Goal: Transaction & Acquisition: Purchase product/service

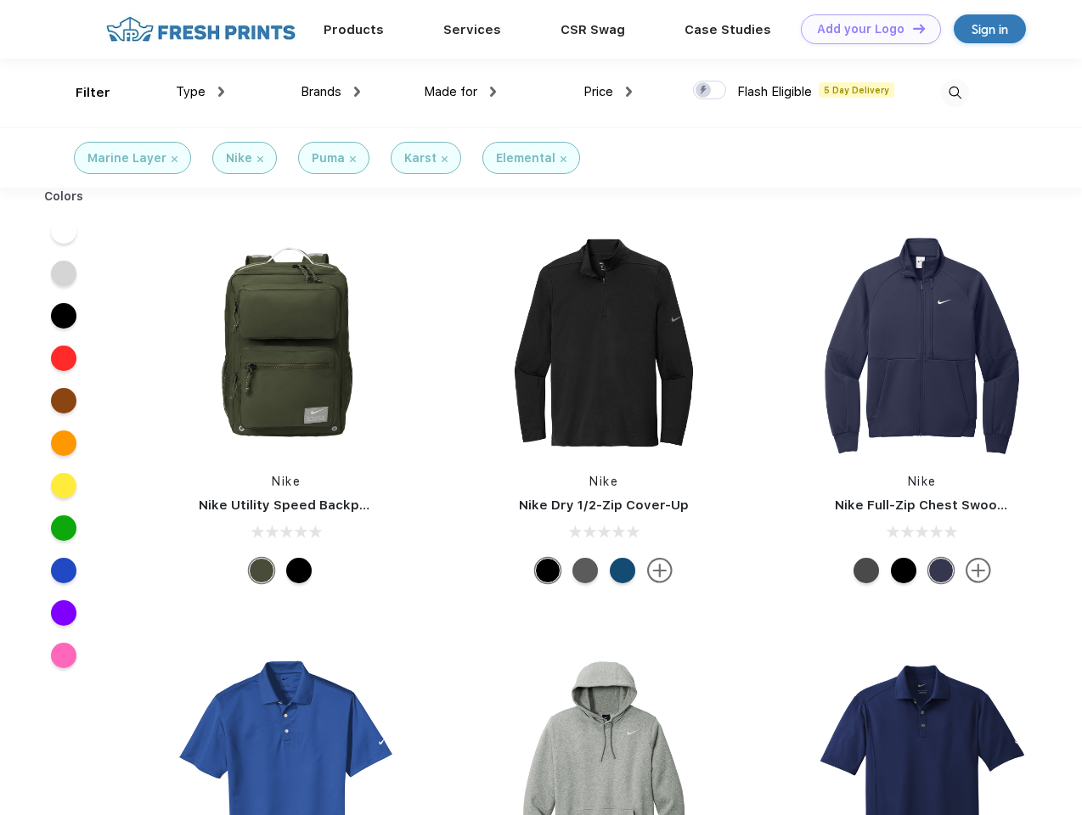
click at [865, 29] on link "Add your Logo Design Tool" at bounding box center [871, 29] width 140 height 30
click at [0, 0] on div "Design Tool" at bounding box center [0, 0] width 0 height 0
click at [911, 28] on link "Add your Logo Design Tool" at bounding box center [871, 29] width 140 height 30
click at [82, 93] on div "Filter" at bounding box center [93, 93] width 35 height 20
click at [200, 92] on span "Type" at bounding box center [191, 91] width 30 height 15
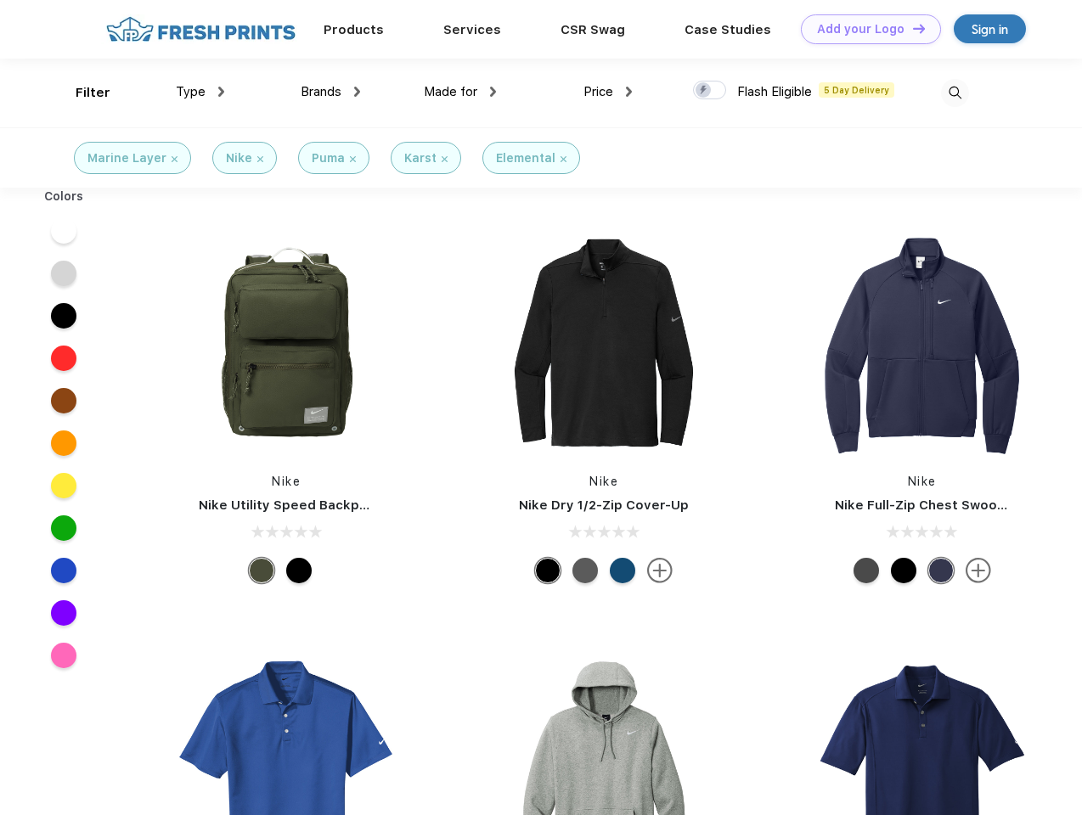
click at [330, 92] on span "Brands" at bounding box center [321, 91] width 41 height 15
click at [460, 92] on span "Made for" at bounding box center [451, 91] width 54 height 15
click at [608, 92] on span "Price" at bounding box center [599, 91] width 30 height 15
click at [710, 91] on div at bounding box center [709, 90] width 33 height 19
click at [704, 91] on input "checkbox" at bounding box center [698, 85] width 11 height 11
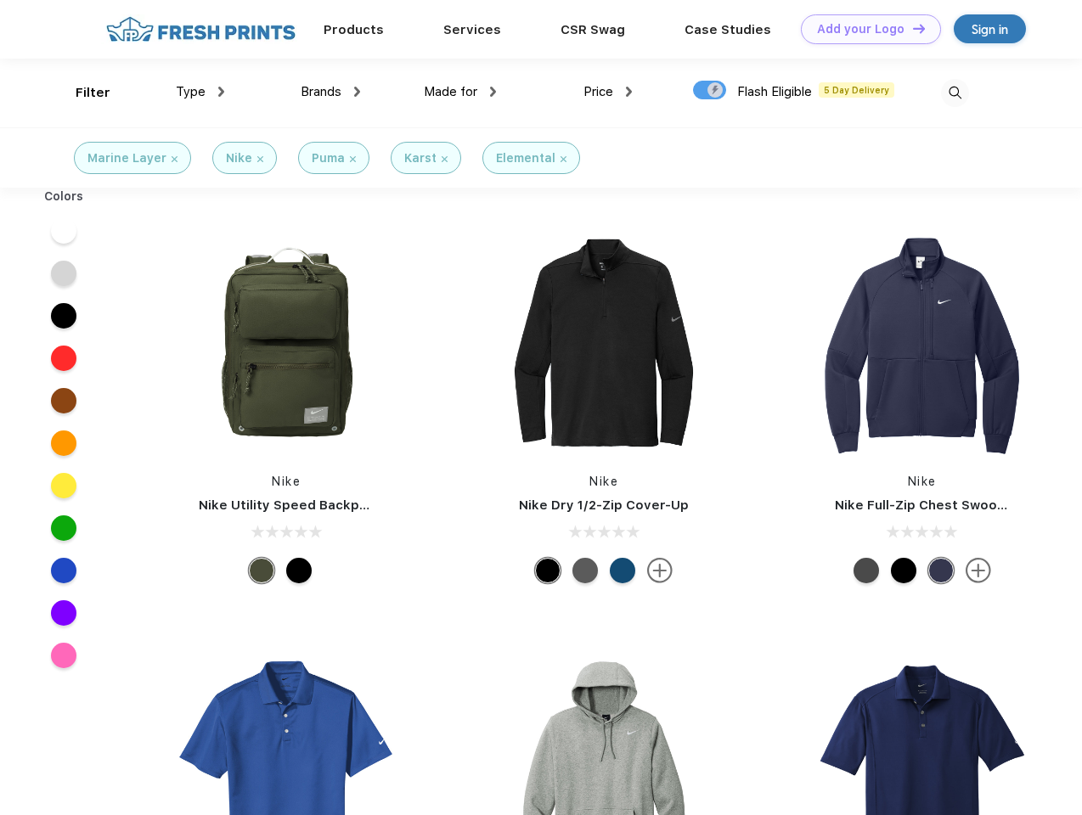
click at [955, 93] on img at bounding box center [955, 93] width 28 height 28
